Goal: Task Accomplishment & Management: Manage account settings

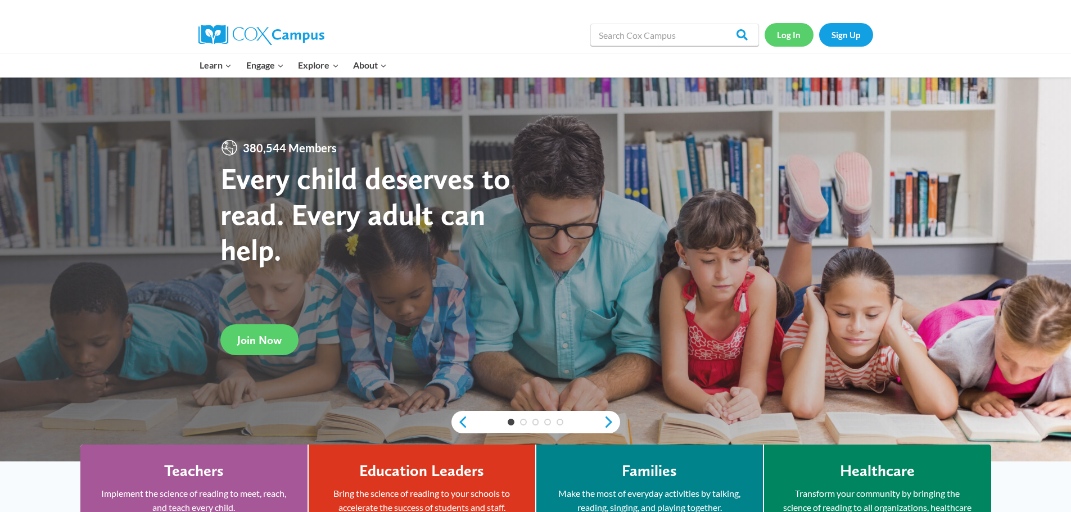
click at [804, 31] on link "Log In" at bounding box center [788, 34] width 49 height 23
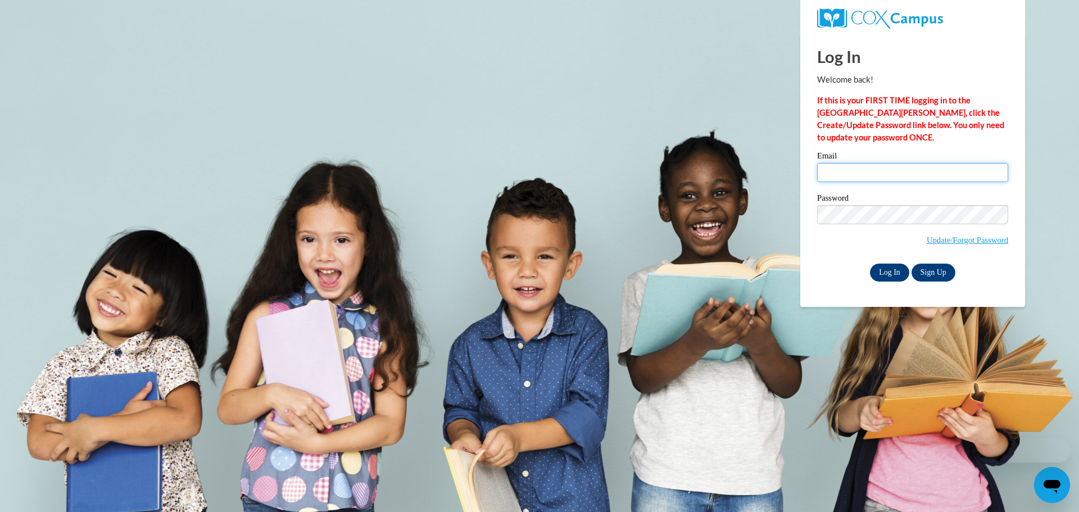
type input "hjarvis@southernregional.edu"
click at [891, 275] on input "Log In" at bounding box center [889, 273] width 39 height 18
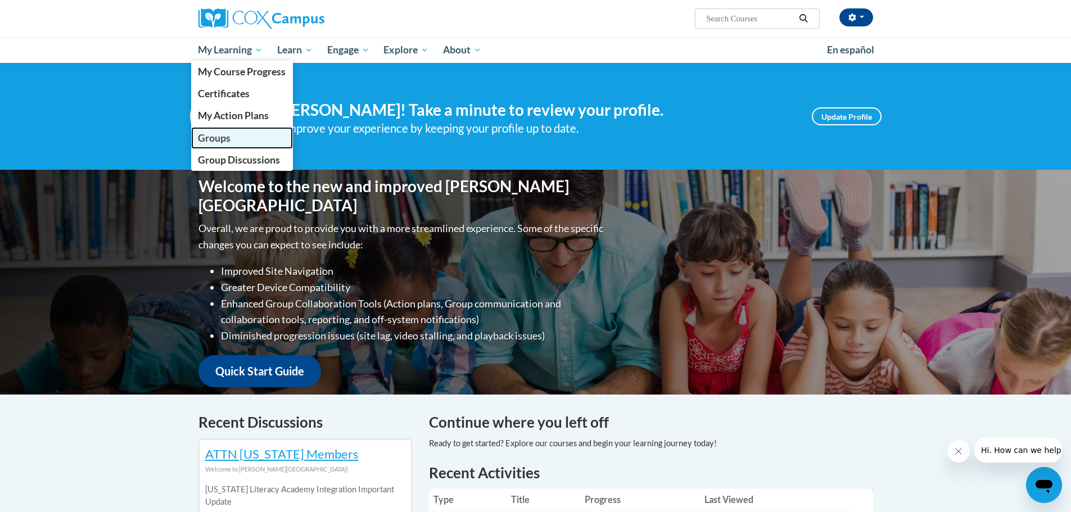
click at [212, 138] on span "Groups" at bounding box center [214, 138] width 33 height 12
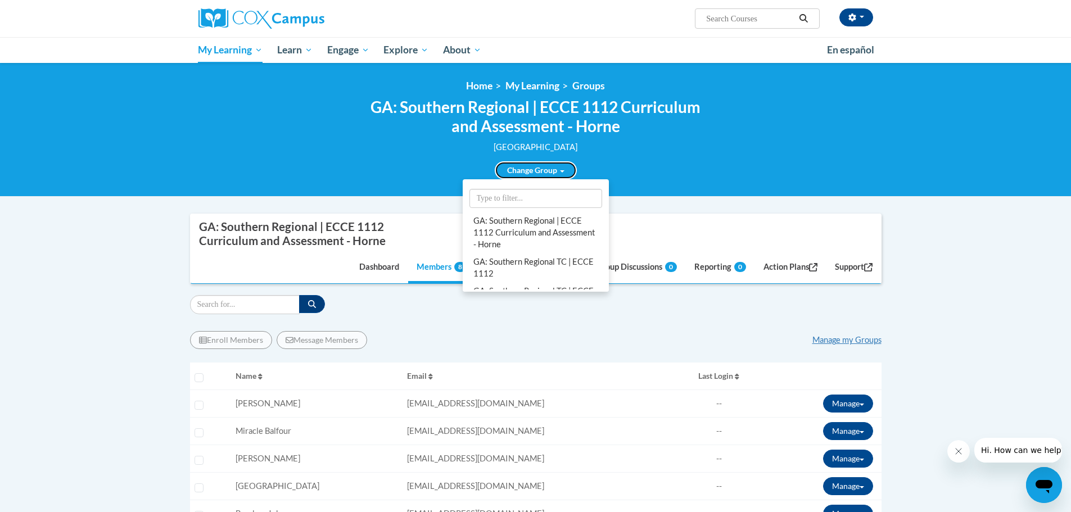
click at [515, 166] on link "Change Group" at bounding box center [536, 170] width 82 height 18
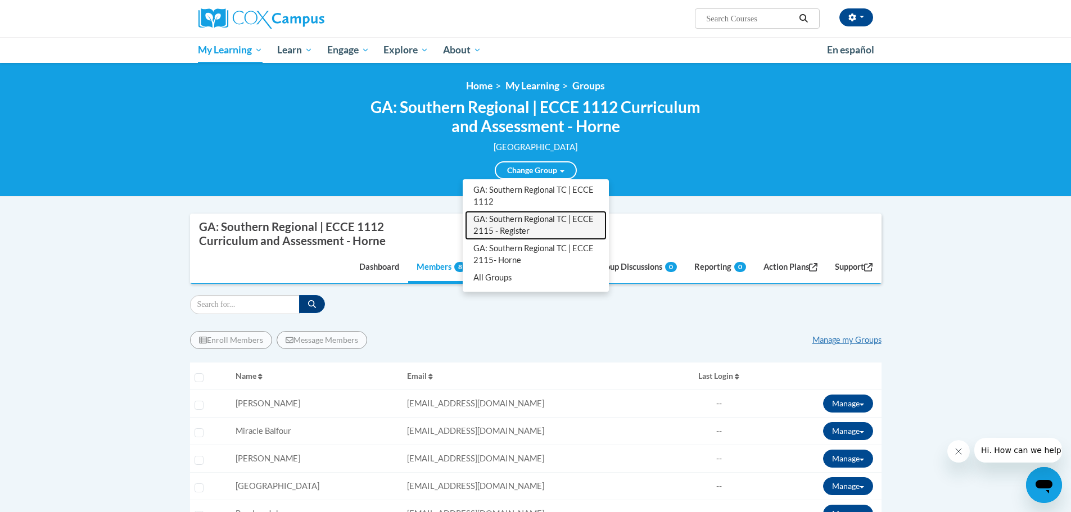
click at [511, 223] on link "GA: Southern Regional TC | ECCE 2115 - Register" at bounding box center [536, 225] width 142 height 29
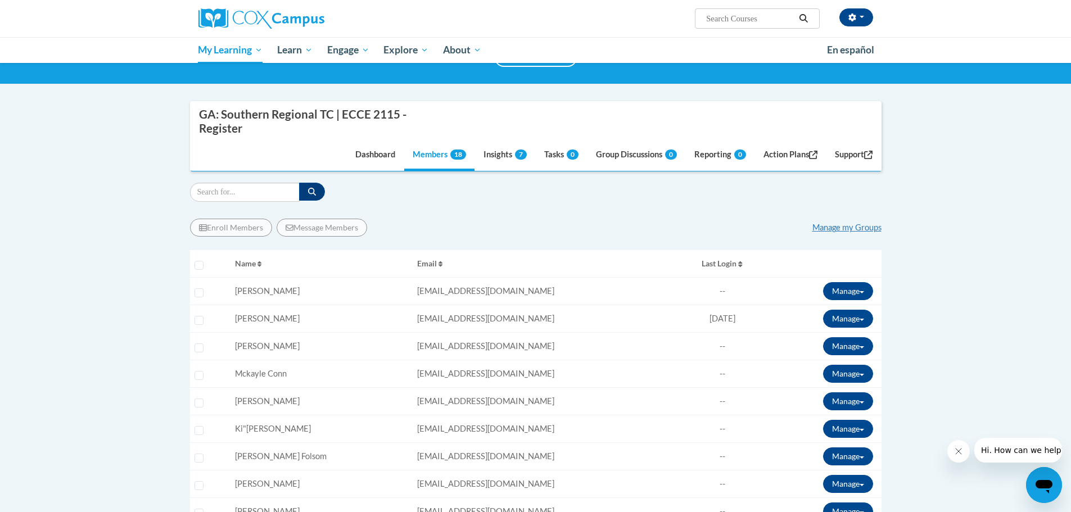
scroll to position [169, 0]
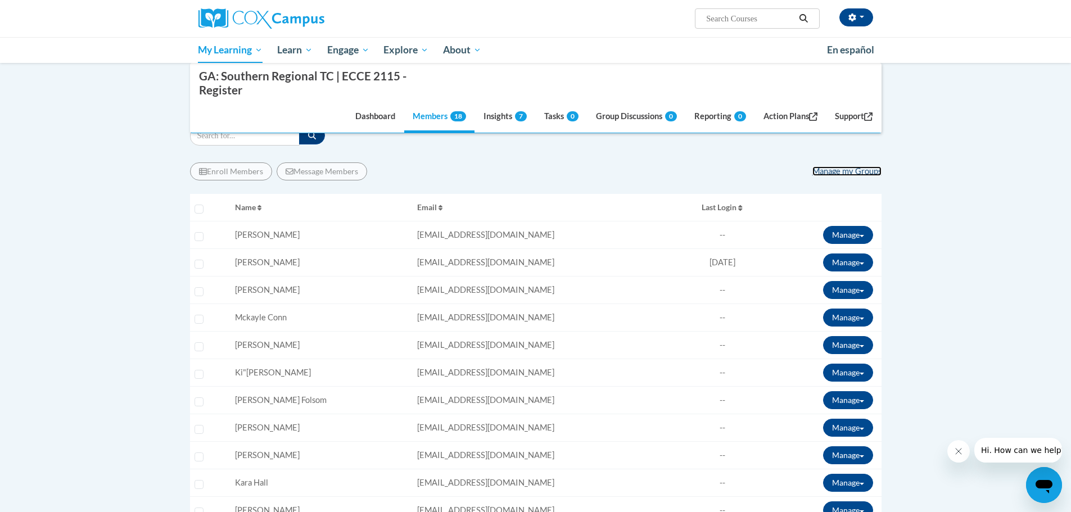
click at [868, 172] on link "Manage my Groups" at bounding box center [846, 171] width 69 height 10
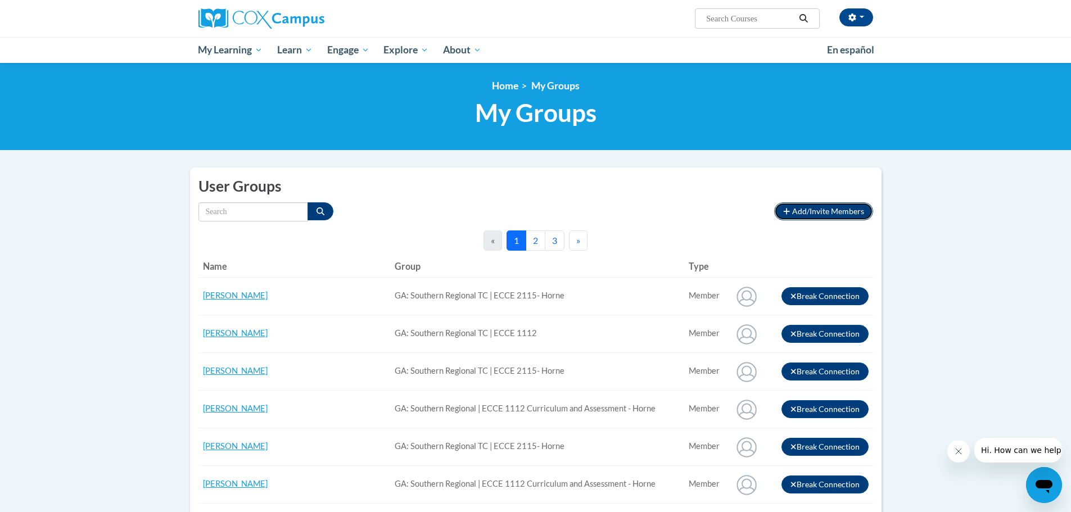
click at [837, 207] on span "Add/Invite Members" at bounding box center [828, 211] width 72 height 10
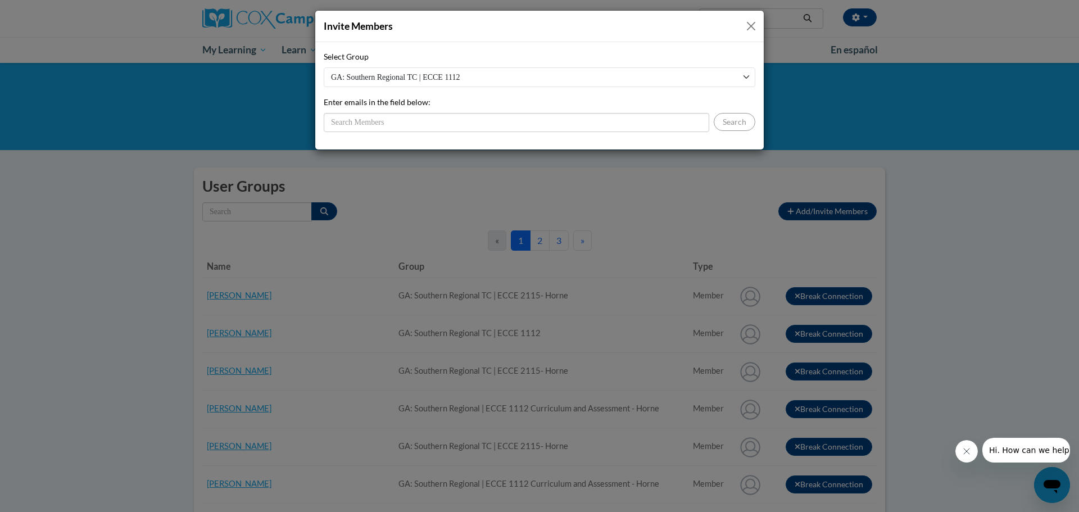
click at [682, 79] on select "GA: Southern Regional TC | ECCE 1112 GA: Southern Regional TC | ECCE 2115 - Reg…" at bounding box center [540, 77] width 432 height 20
select select "8f96691c-e57d-4397-92c9-c643feb55f35"
click at [324, 67] on select "GA: Southern Regional TC | ECCE 1112 GA: Southern Regional TC | ECCE 2115 - Reg…" at bounding box center [540, 77] width 432 height 20
click at [393, 125] on input "Enter emails in the field below:" at bounding box center [517, 122] width 386 height 19
type input "ftovar"
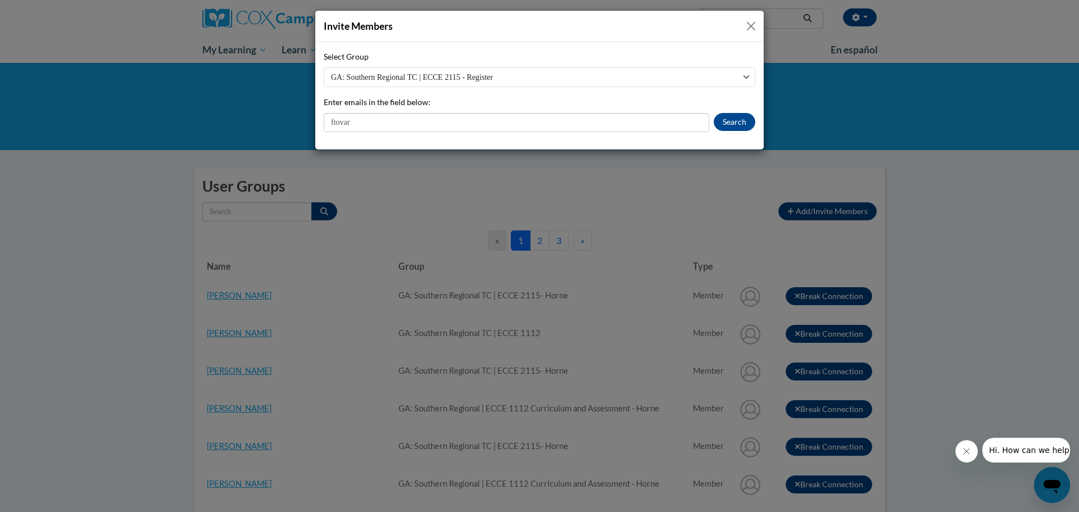
click at [831, 69] on div "Invite Members Select Group GA: Southern Regional TC | ECCE 1112 GA: Southern R…" at bounding box center [539, 256] width 1079 height 512
click at [752, 28] on button "Close" at bounding box center [751, 26] width 14 height 14
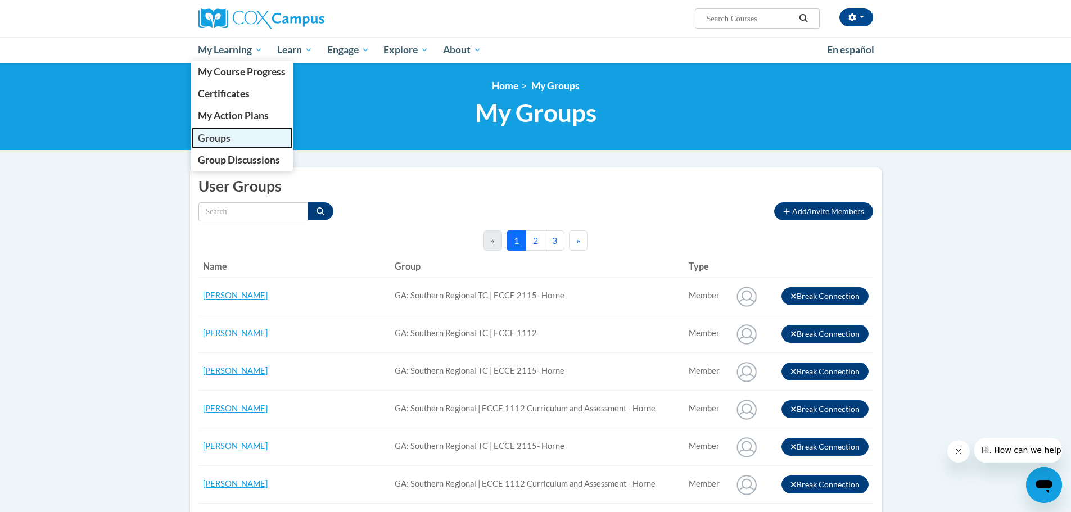
click at [223, 134] on span "Groups" at bounding box center [214, 138] width 33 height 12
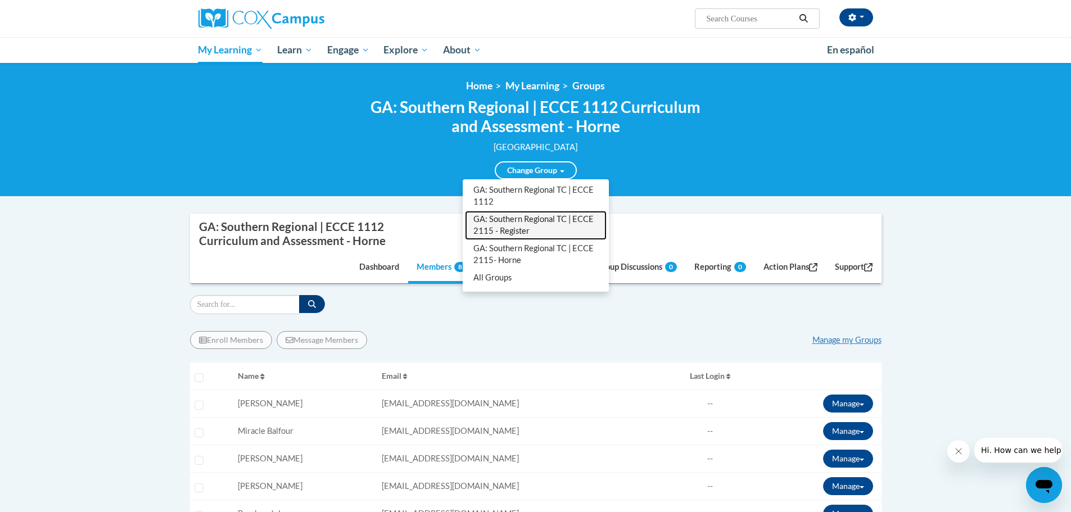
click at [526, 219] on link "GA: Southern Regional TC | ECCE 2115 - Register" at bounding box center [536, 225] width 142 height 29
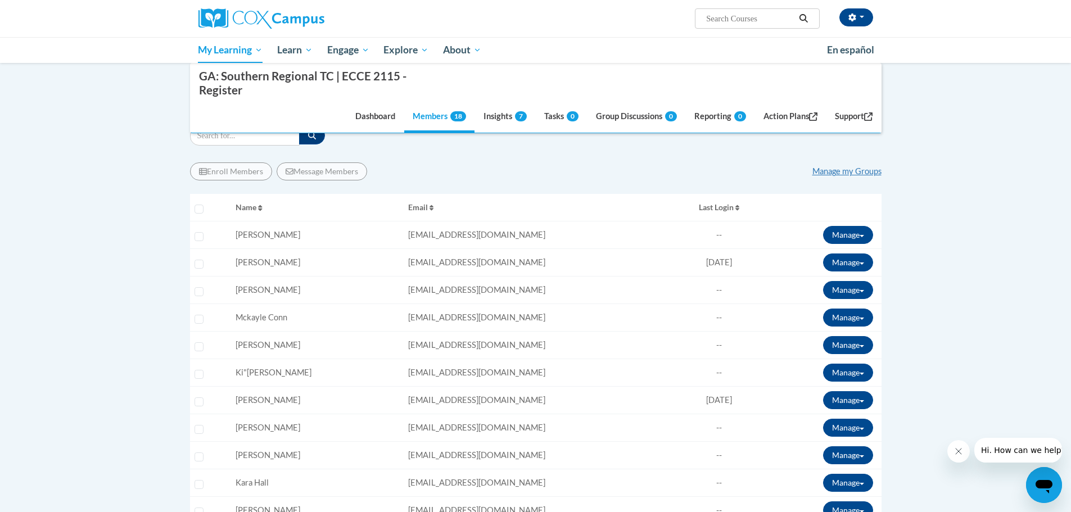
scroll to position [281, 0]
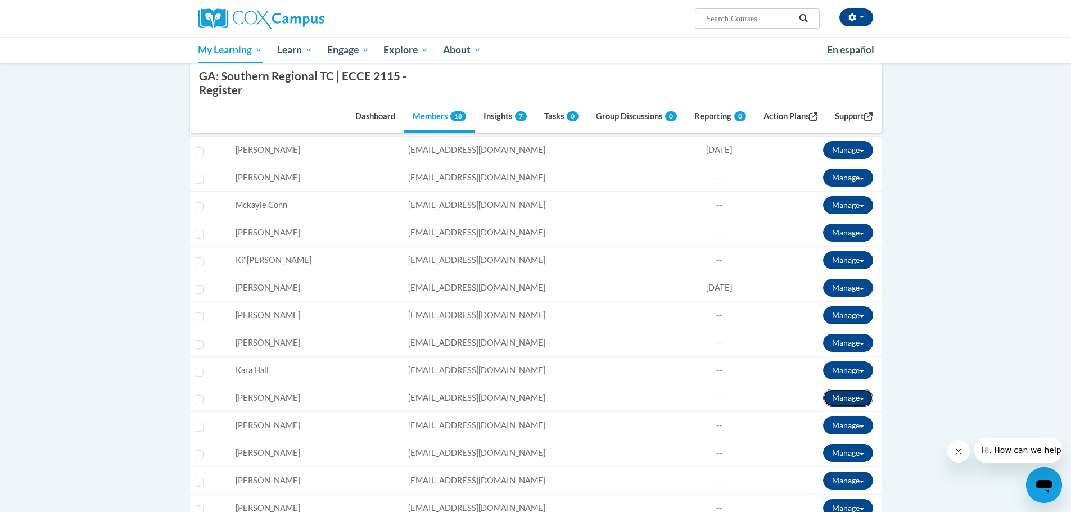
click at [861, 403] on button "Manage" at bounding box center [848, 398] width 50 height 18
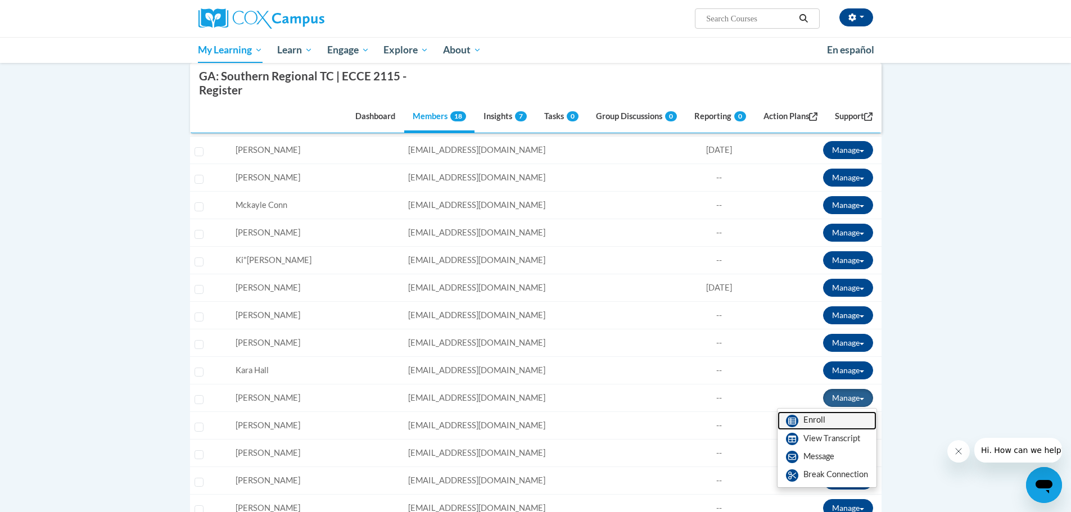
click at [818, 420] on link "Enroll" at bounding box center [826, 420] width 99 height 18
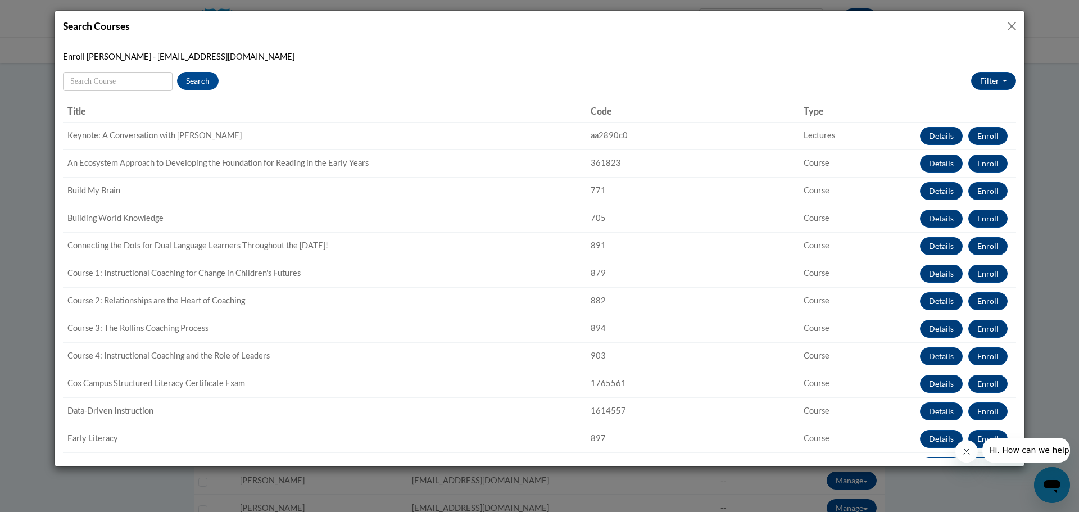
click at [1011, 22] on button "Close" at bounding box center [1012, 26] width 14 height 14
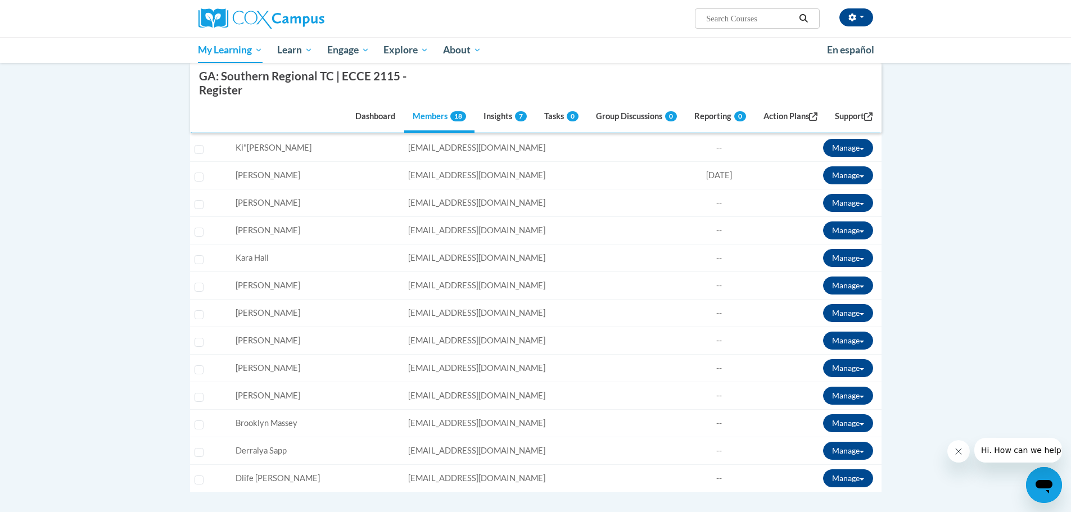
scroll to position [337, 0]
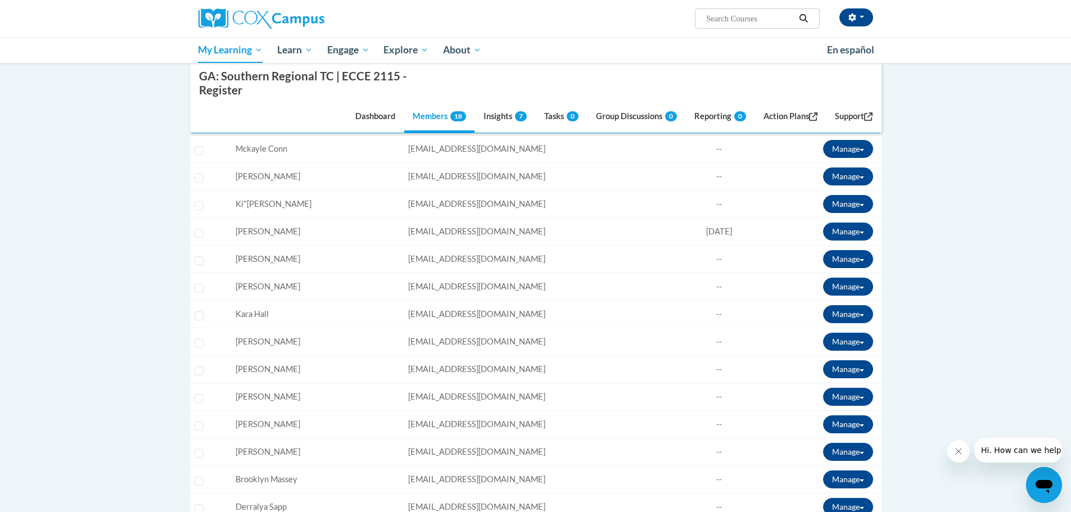
click at [197, 349] on td "Select learner" at bounding box center [211, 342] width 42 height 28
click at [852, 340] on button "Manage" at bounding box center [848, 342] width 50 height 18
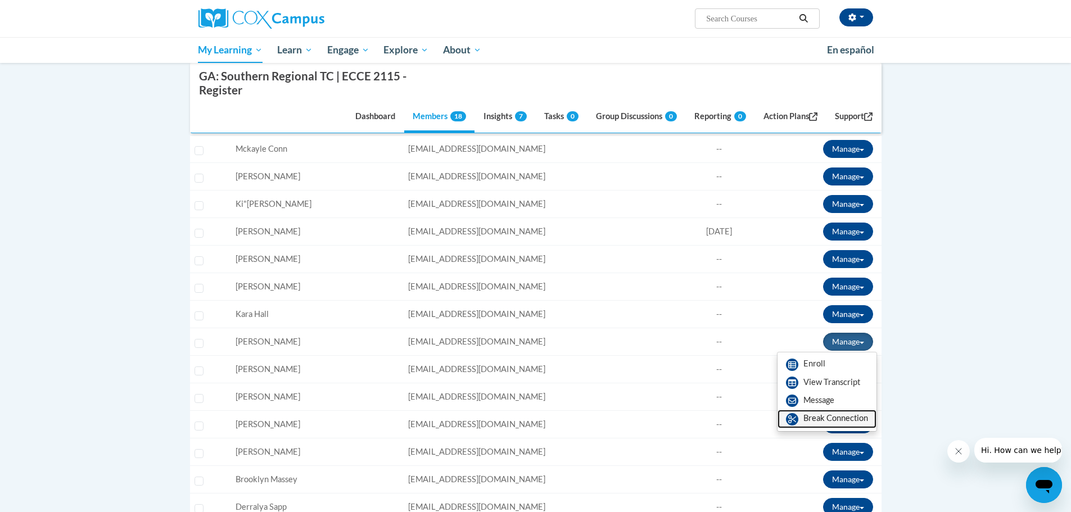
click at [848, 417] on link "Break Connection" at bounding box center [826, 419] width 99 height 18
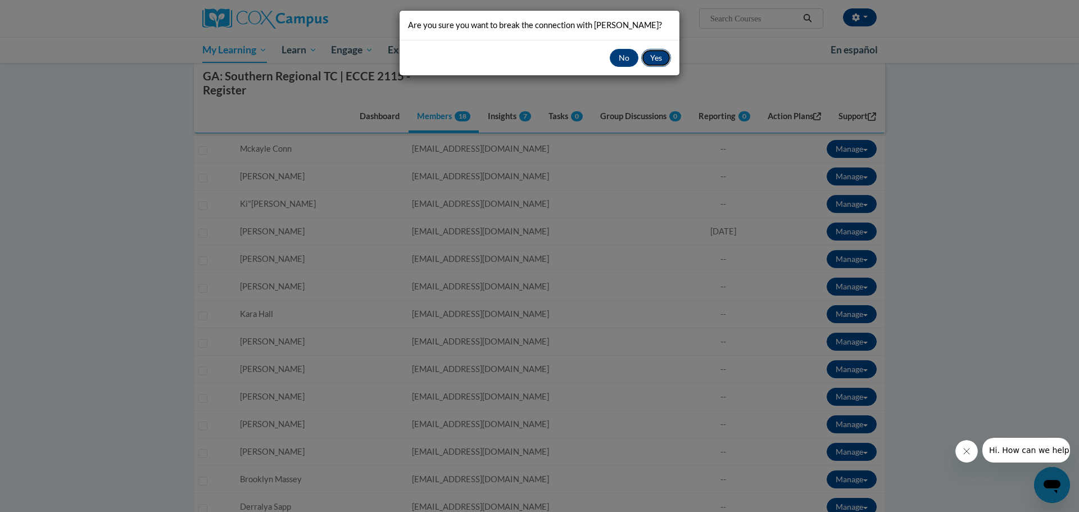
click at [655, 56] on button "Yes" at bounding box center [656, 58] width 30 height 18
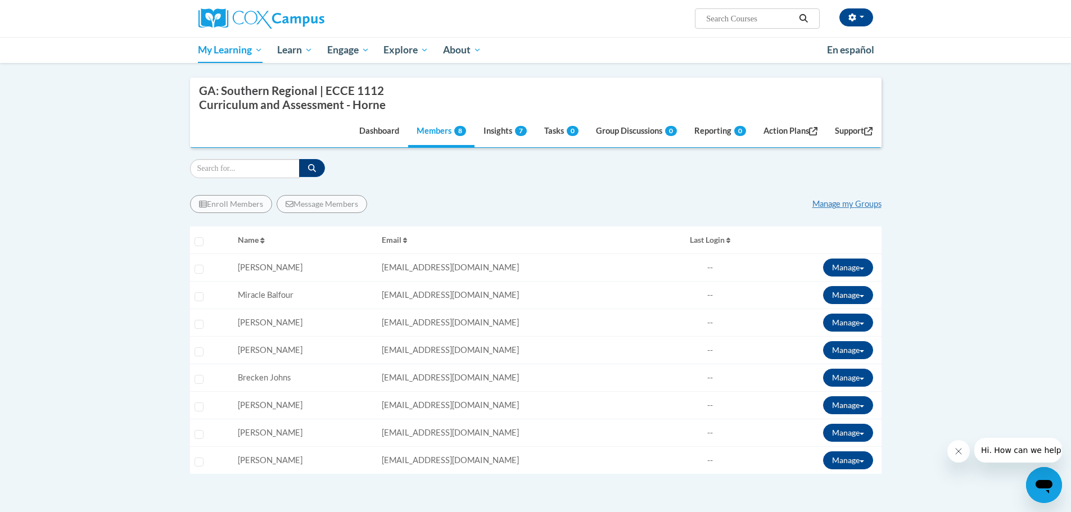
scroll to position [24, 0]
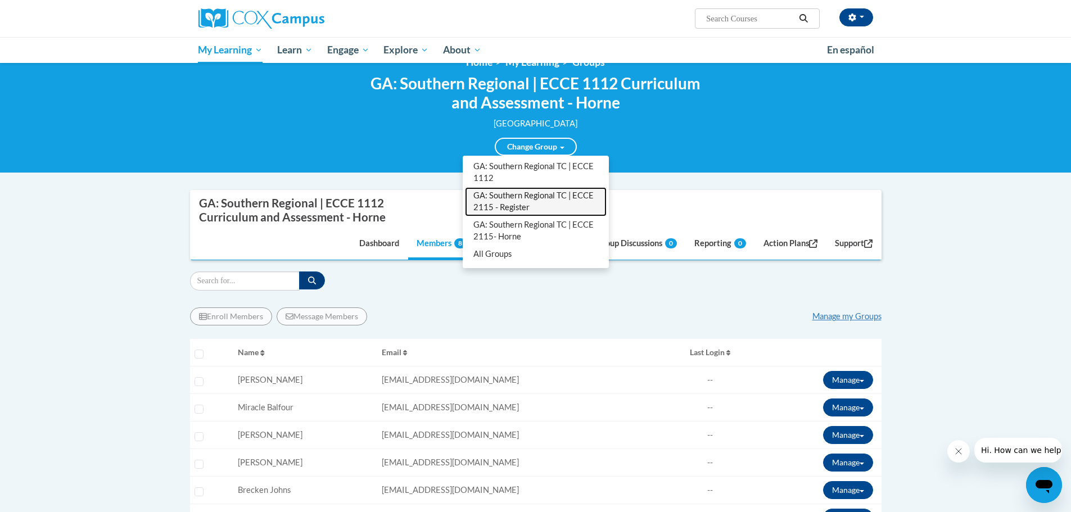
click at [542, 201] on link "GA: Southern Regional TC | ECCE 2115 - Register" at bounding box center [536, 201] width 142 height 29
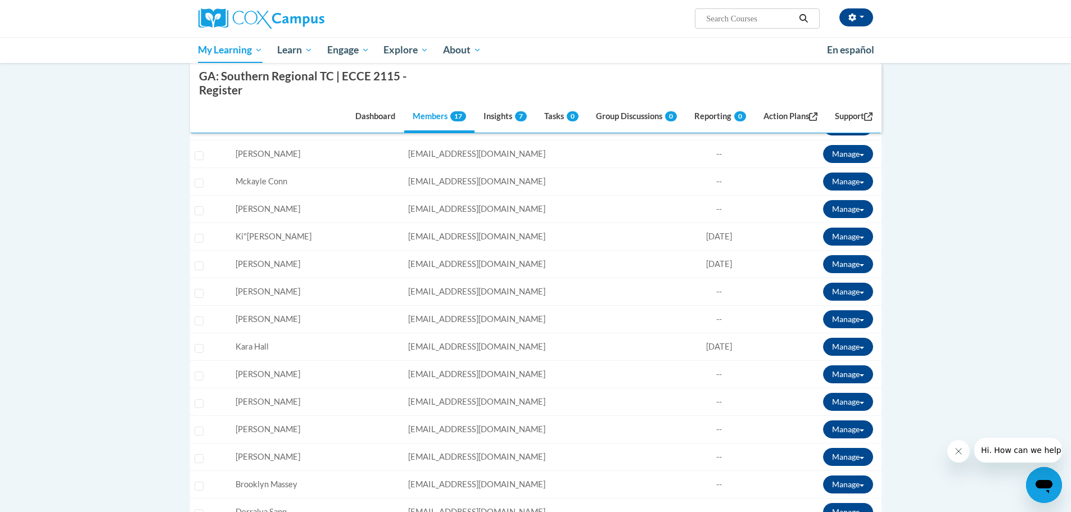
scroll to position [361, 0]
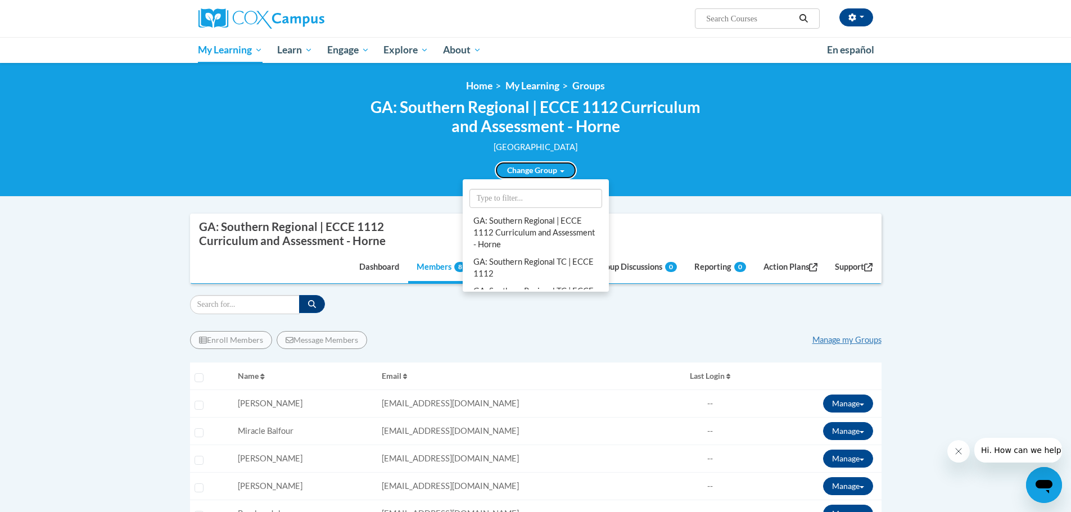
click at [515, 171] on link "Change Group" at bounding box center [536, 170] width 82 height 18
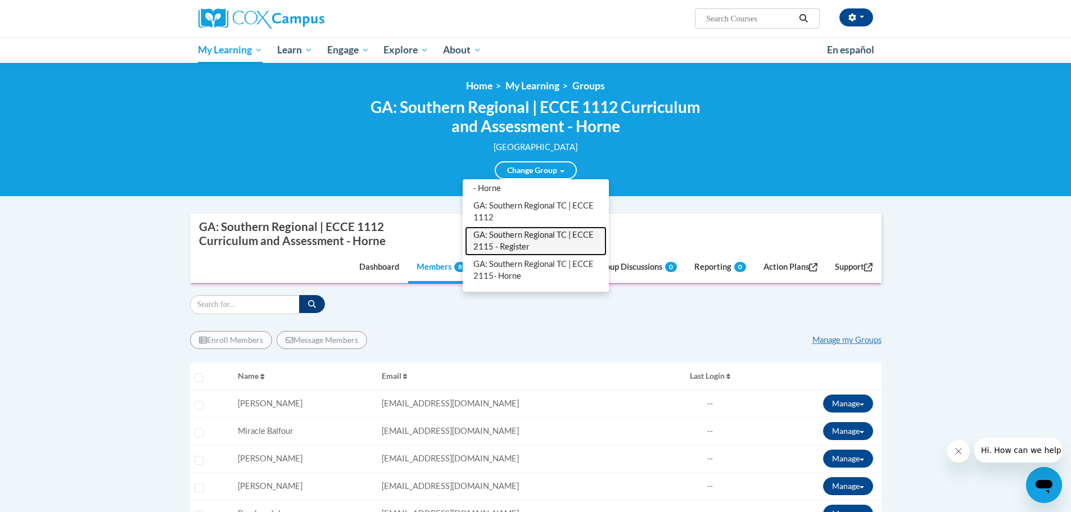
click at [524, 245] on link "GA: Southern Regional TC | ECCE 2115 - Register" at bounding box center [536, 241] width 142 height 29
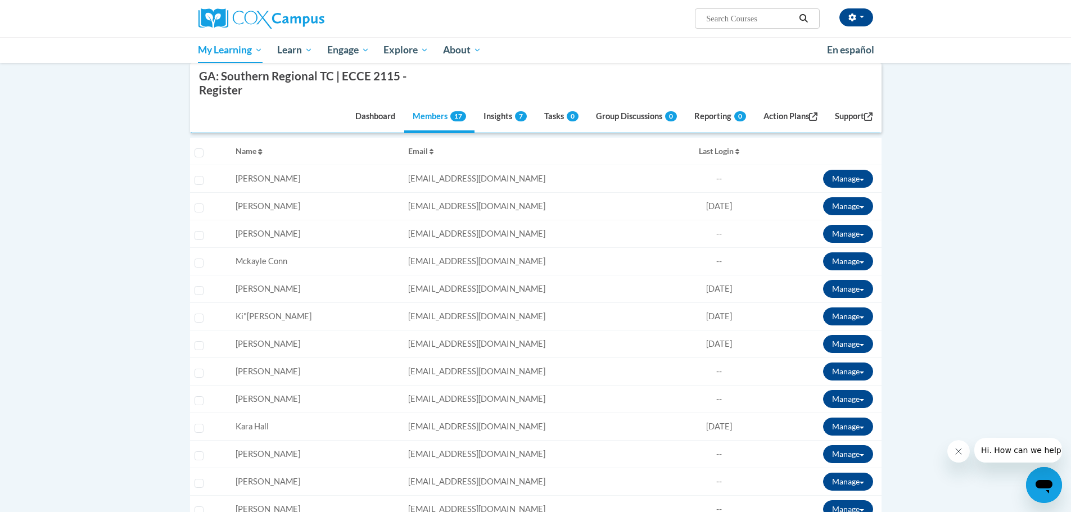
scroll to position [169, 0]
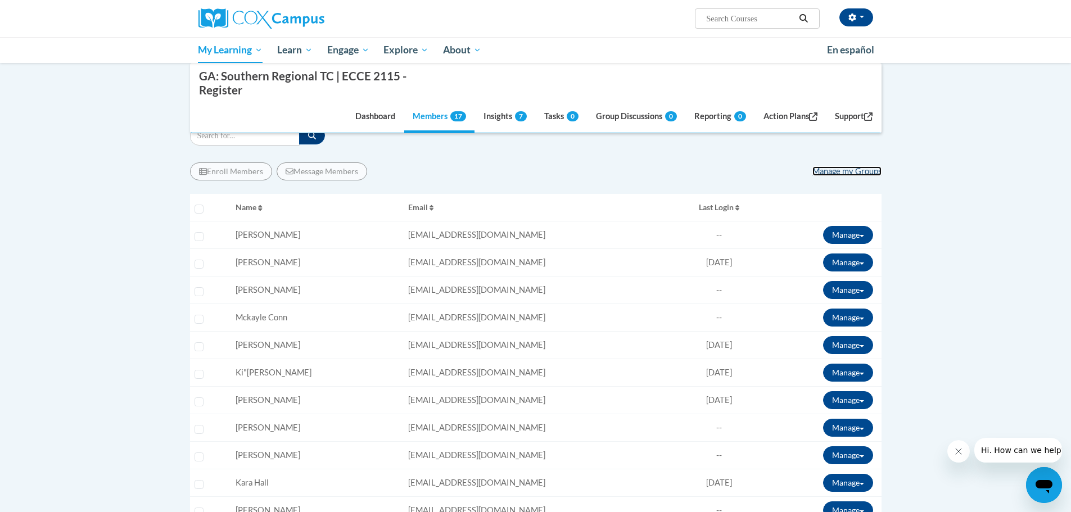
click at [855, 172] on link "Manage my Groups" at bounding box center [846, 171] width 69 height 10
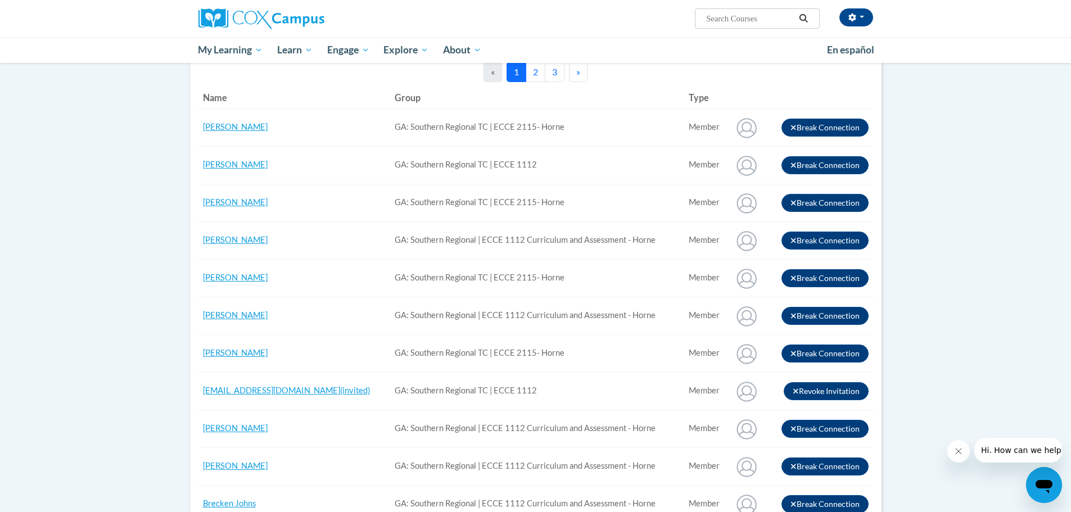
scroll to position [56, 0]
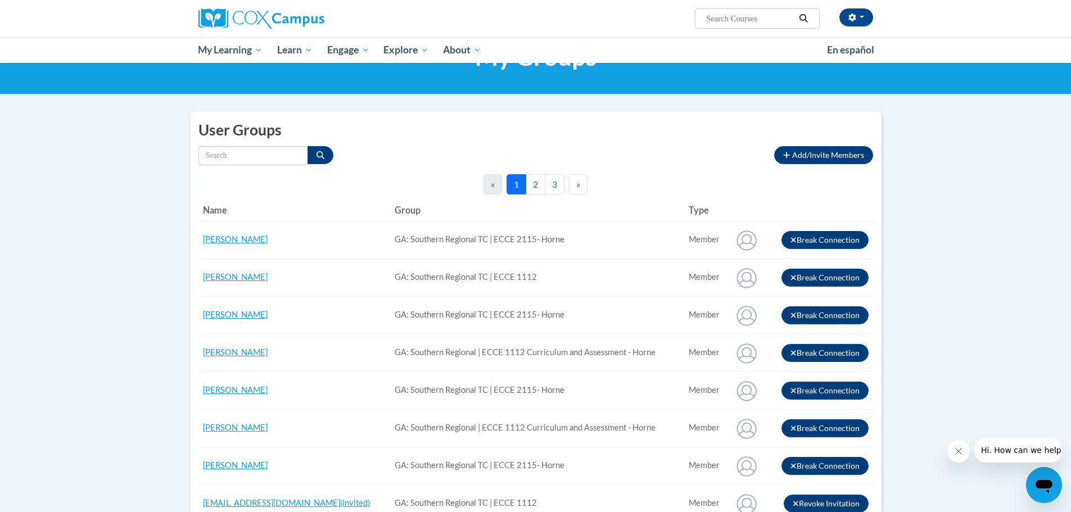
click at [536, 183] on button "2" at bounding box center [536, 184] width 20 height 20
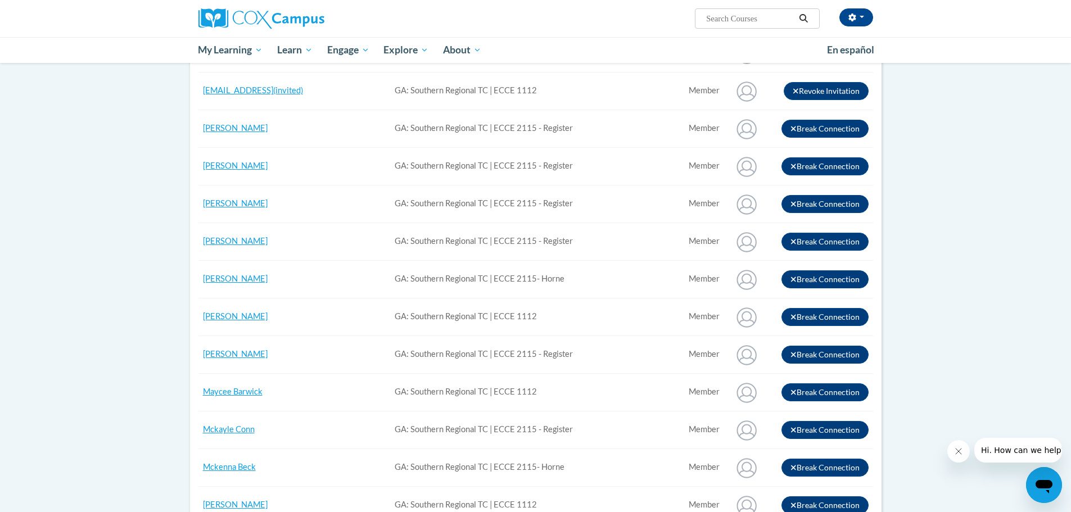
scroll to position [0, 0]
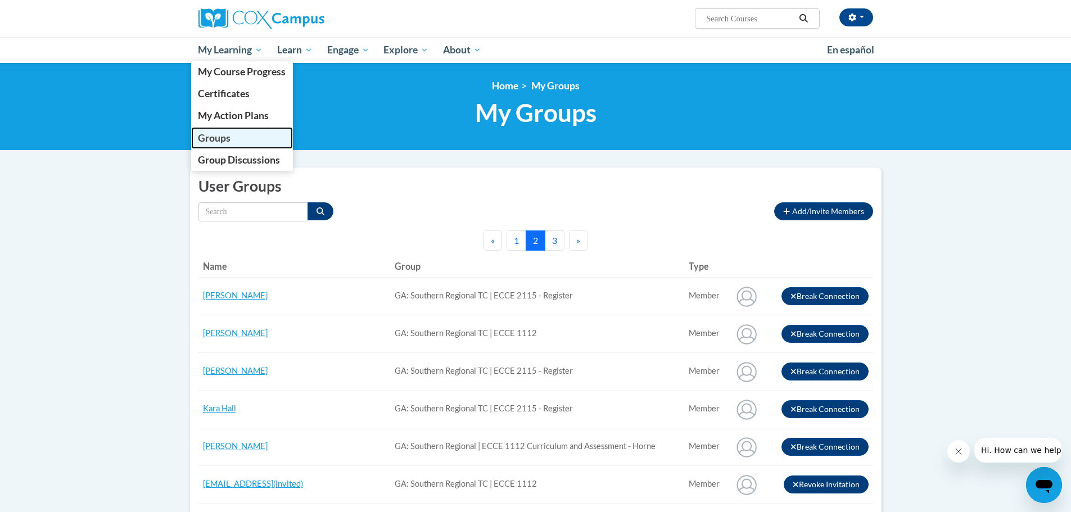
click at [218, 143] on span "Groups" at bounding box center [214, 138] width 33 height 12
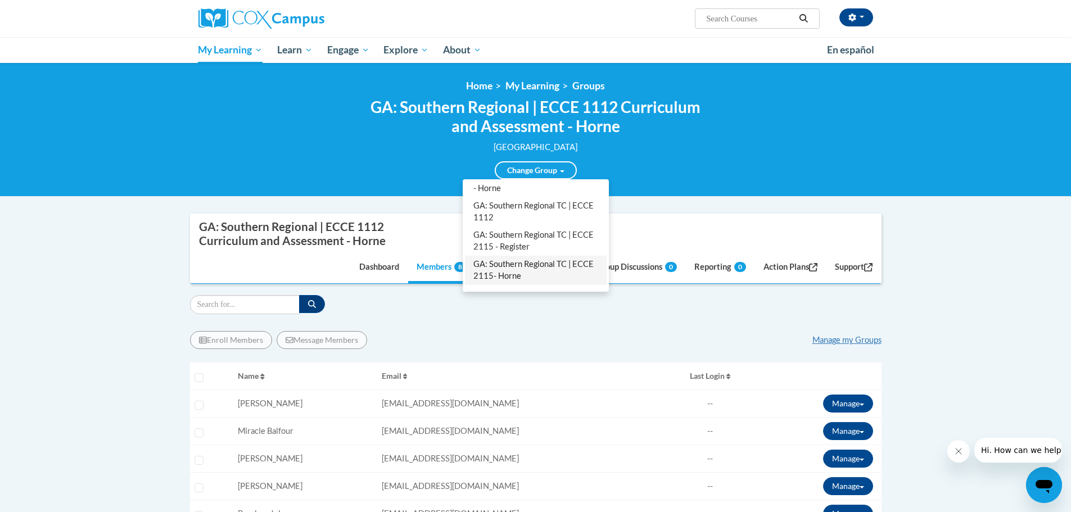
scroll to position [72, 0]
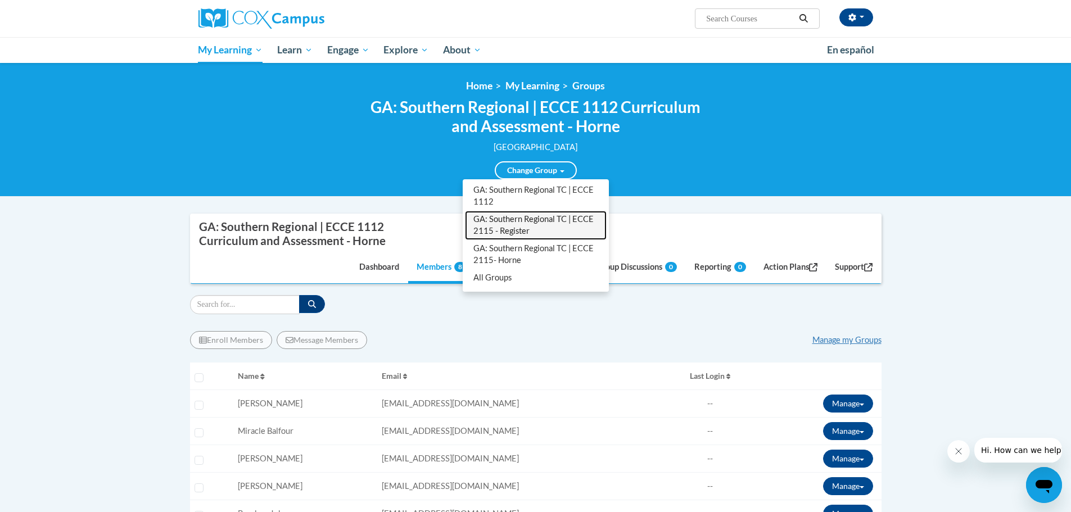
click at [538, 226] on link "GA: Southern Regional TC | ECCE 2115 - Register" at bounding box center [536, 225] width 142 height 29
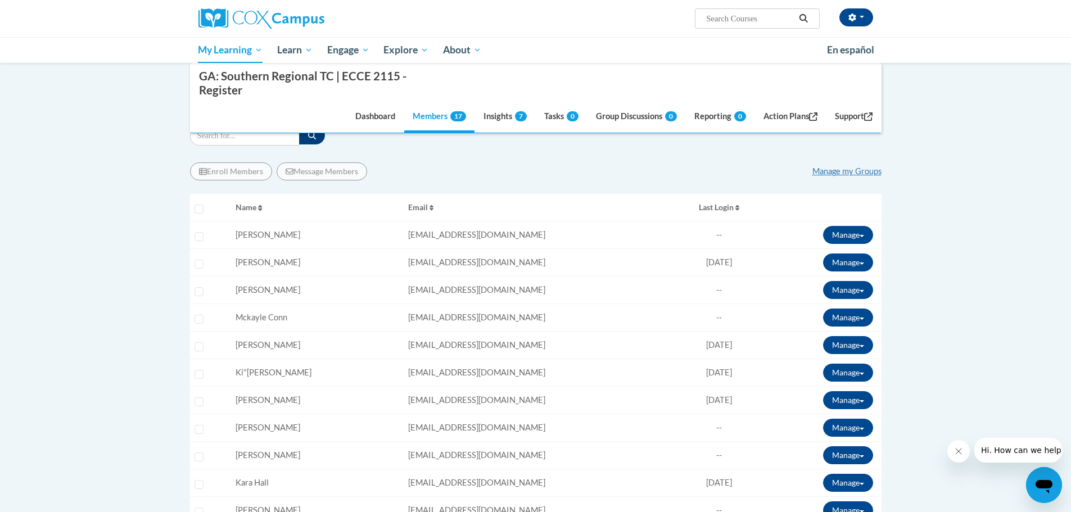
scroll to position [112, 0]
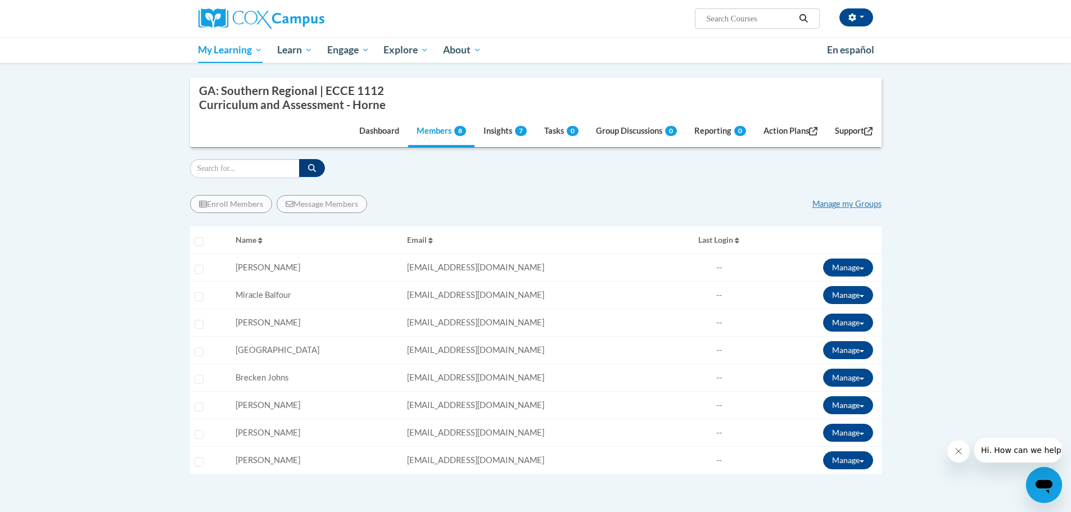
scroll to position [80, 0]
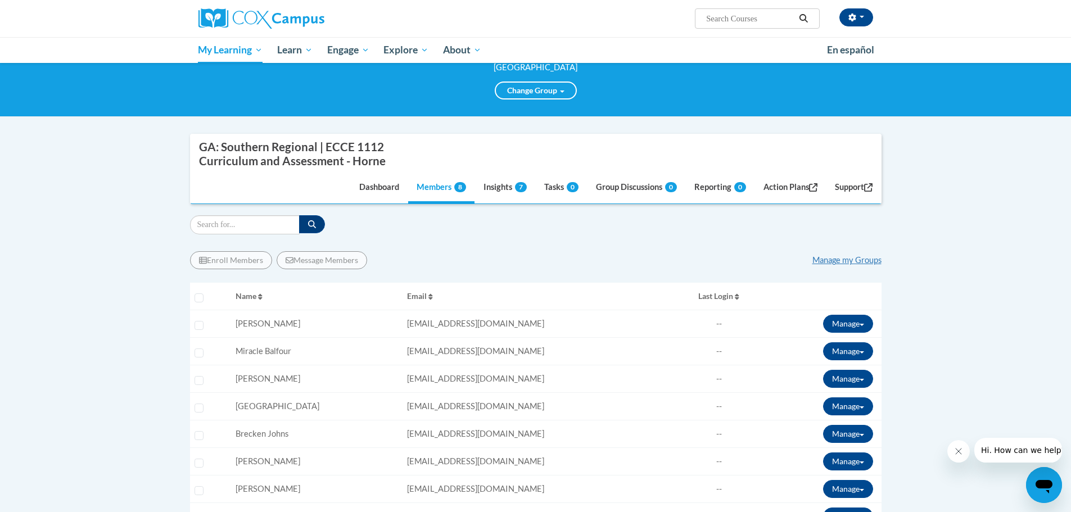
click at [858, 252] on div "Enroll Members Message Members Manage my Groups" at bounding box center [535, 260] width 691 height 18
click at [859, 258] on link "Manage my Groups" at bounding box center [846, 260] width 69 height 10
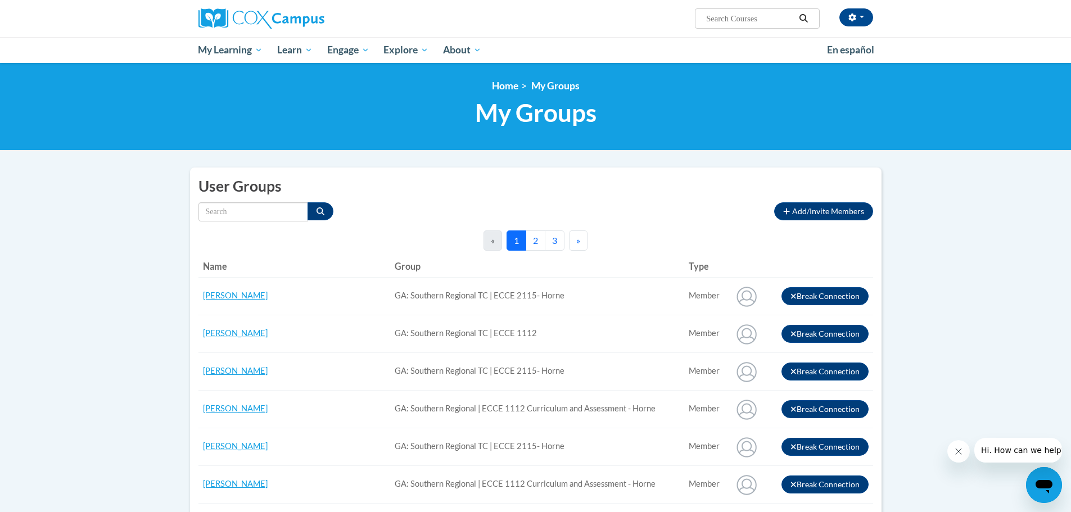
click at [543, 241] on button "2" at bounding box center [536, 240] width 20 height 20
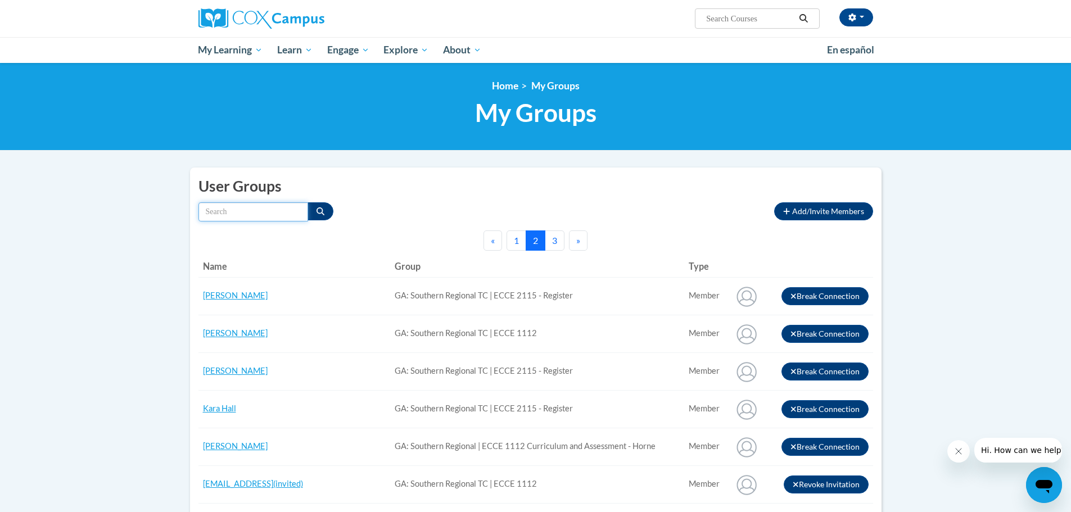
click at [245, 219] on input "Search by name" at bounding box center [253, 211] width 110 height 19
type input "[PERSON_NAME]"
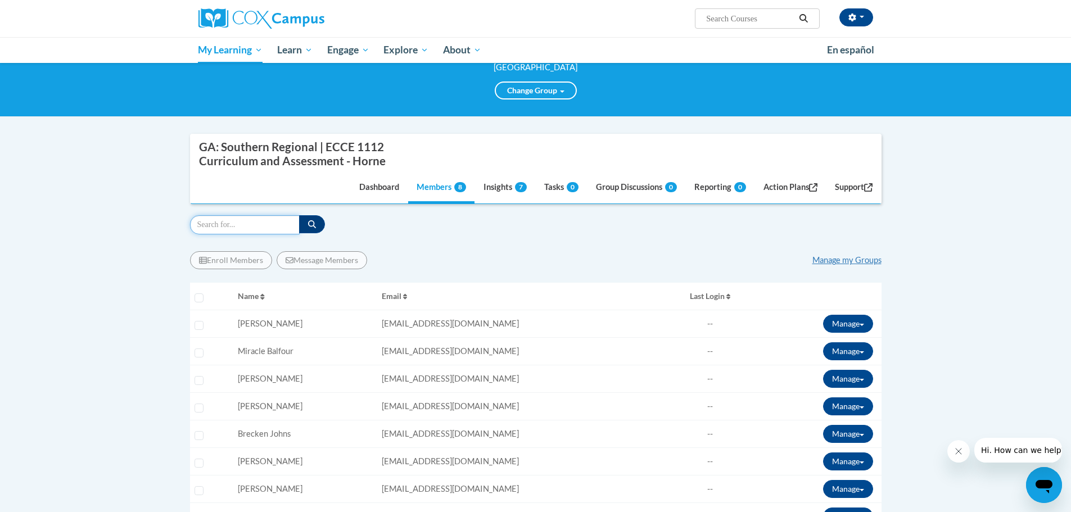
click at [212, 229] on input "Search" at bounding box center [245, 224] width 110 height 19
type input "eholweger1695"
